Goal: Information Seeking & Learning: Learn about a topic

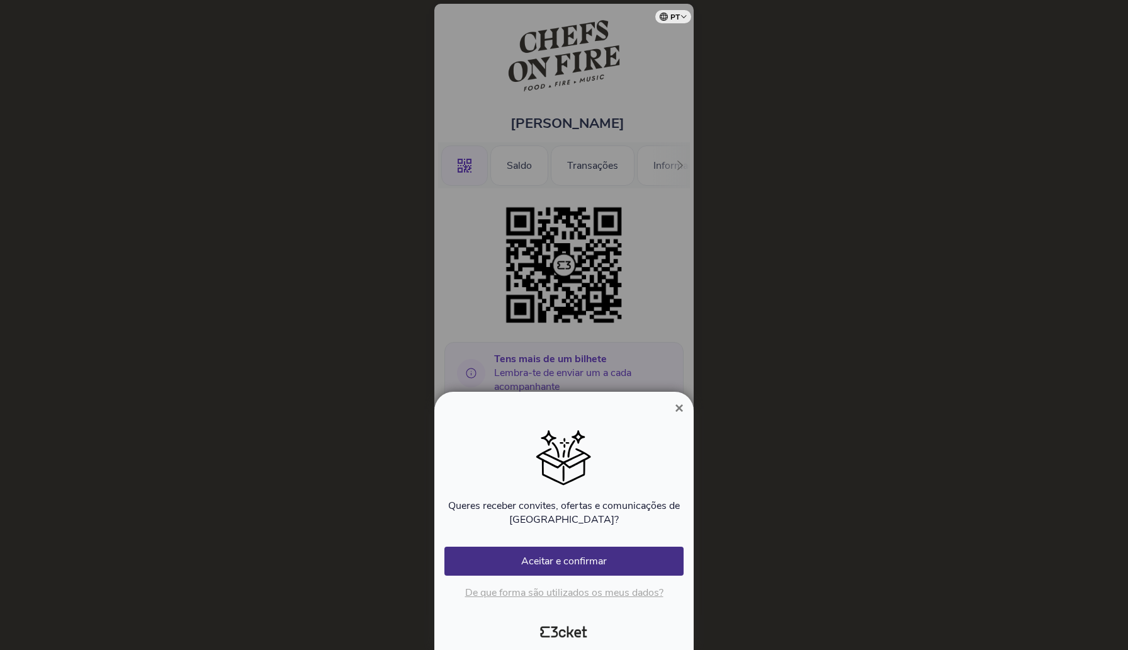
click at [675, 405] on span "×" at bounding box center [679, 407] width 9 height 17
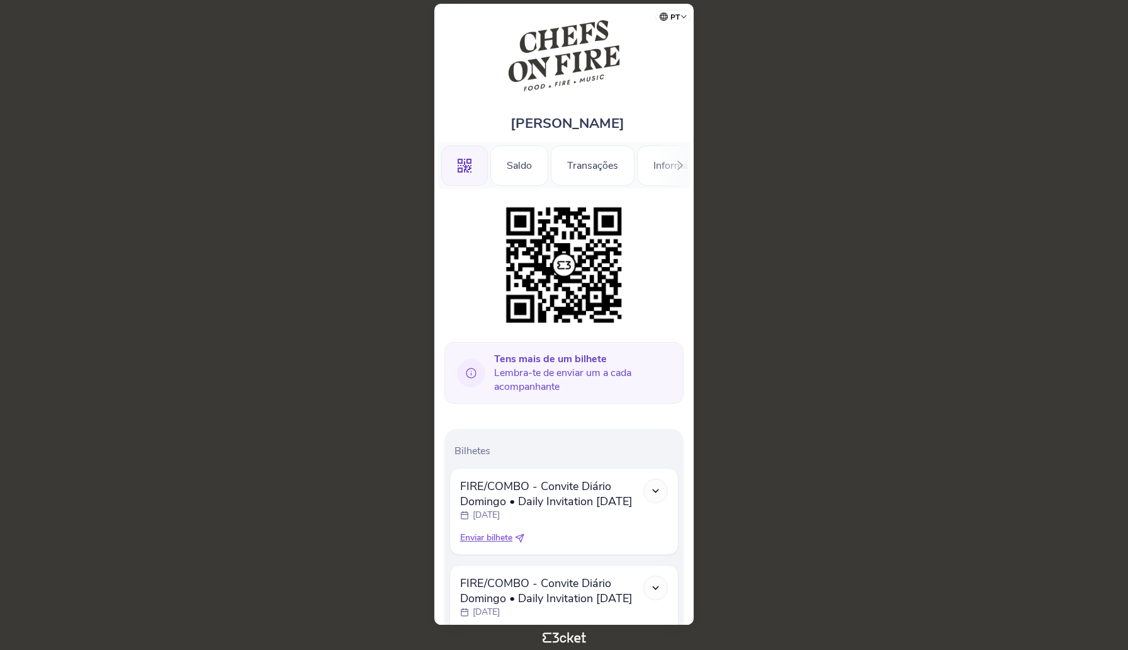
scroll to position [110, 0]
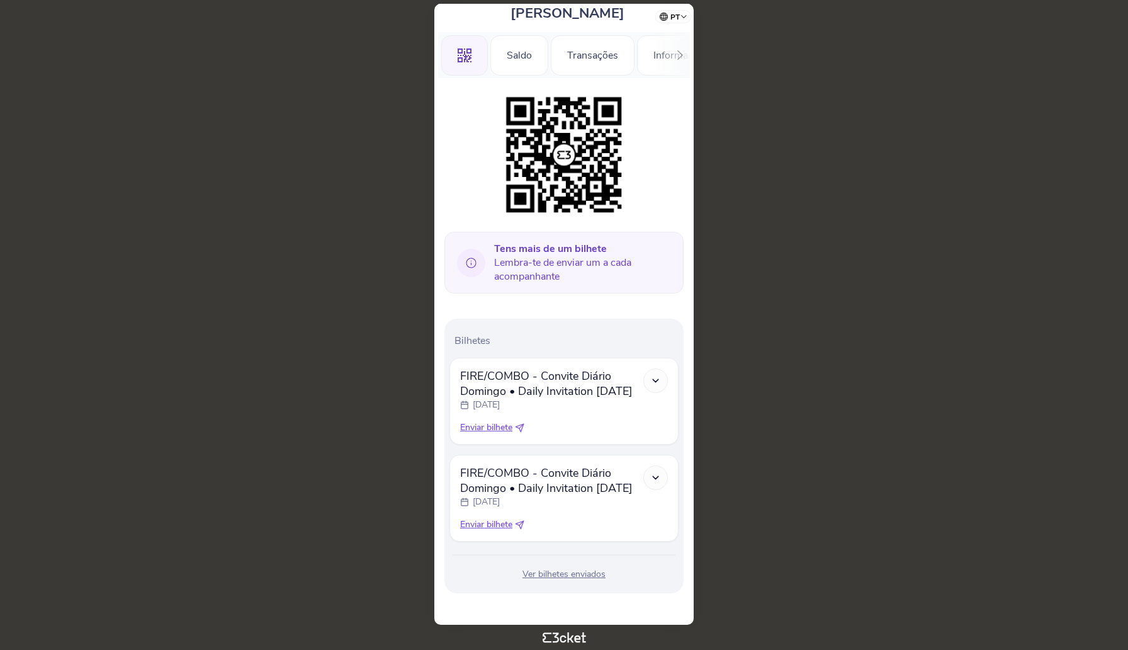
click at [655, 376] on icon at bounding box center [655, 380] width 11 height 11
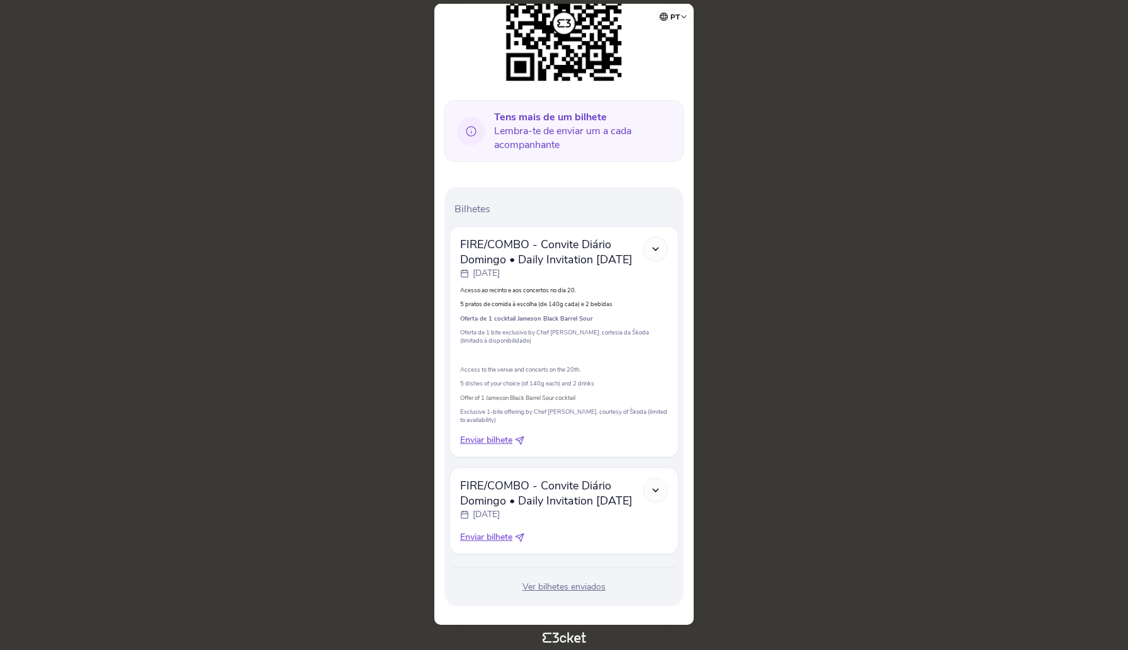
scroll to position [254, 0]
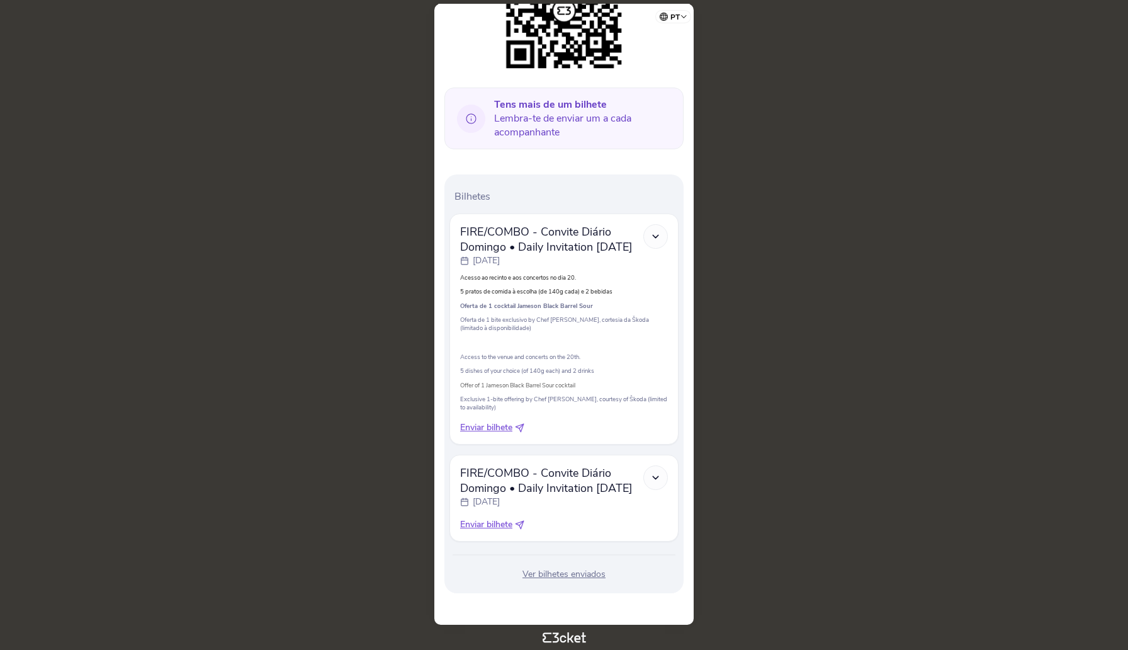
click at [657, 471] on div at bounding box center [655, 477] width 25 height 25
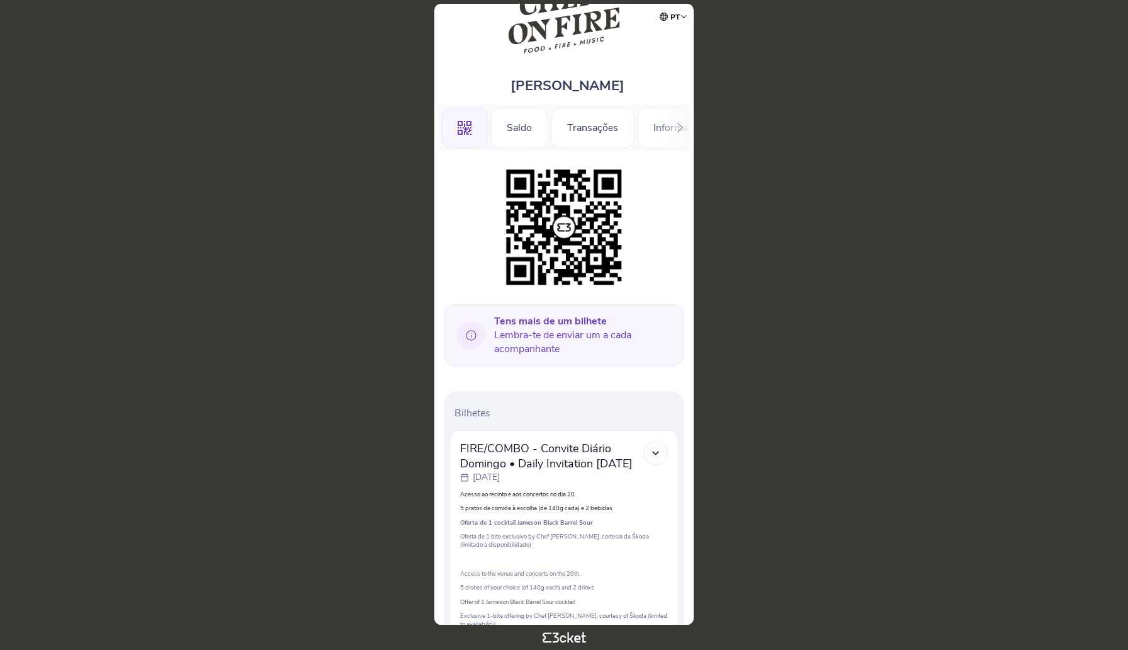
scroll to position [0, 0]
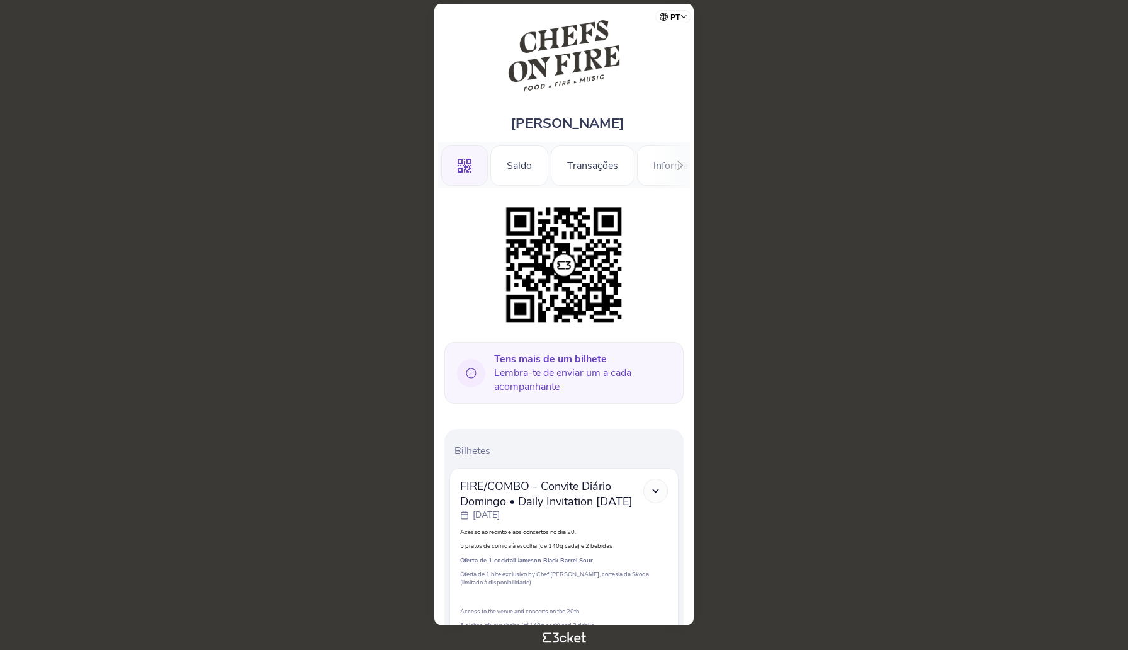
click at [680, 165] on icon at bounding box center [679, 165] width 9 height 9
click at [626, 163] on div "Informações" at bounding box center [643, 165] width 88 height 40
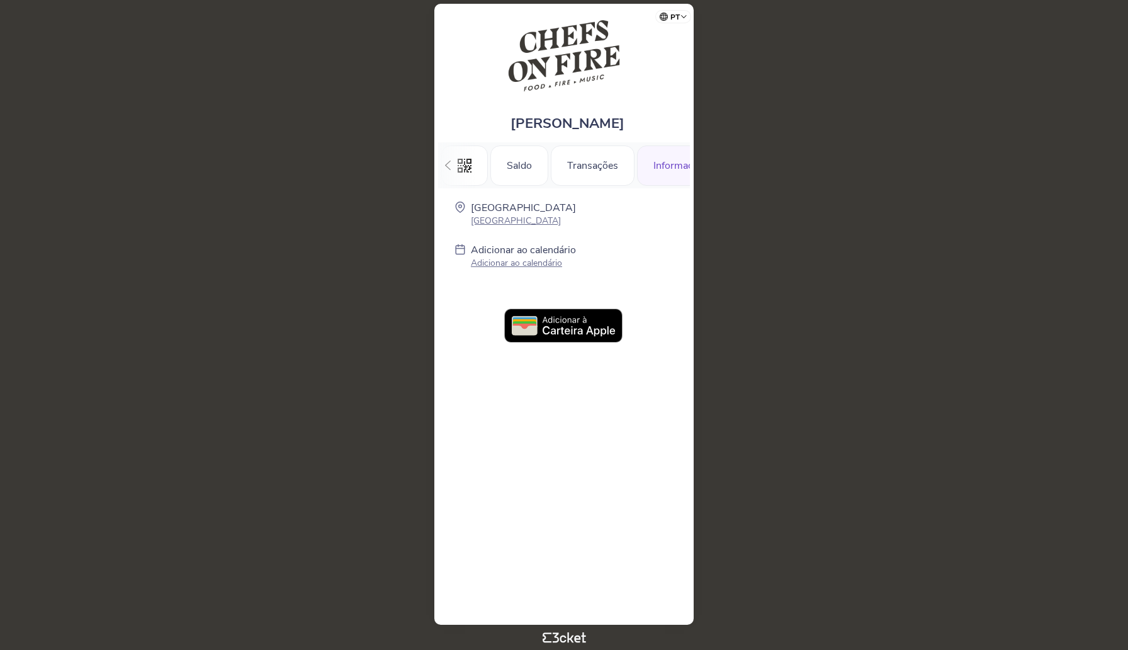
scroll to position [0, 38]
